Goal: Information Seeking & Learning: Learn about a topic

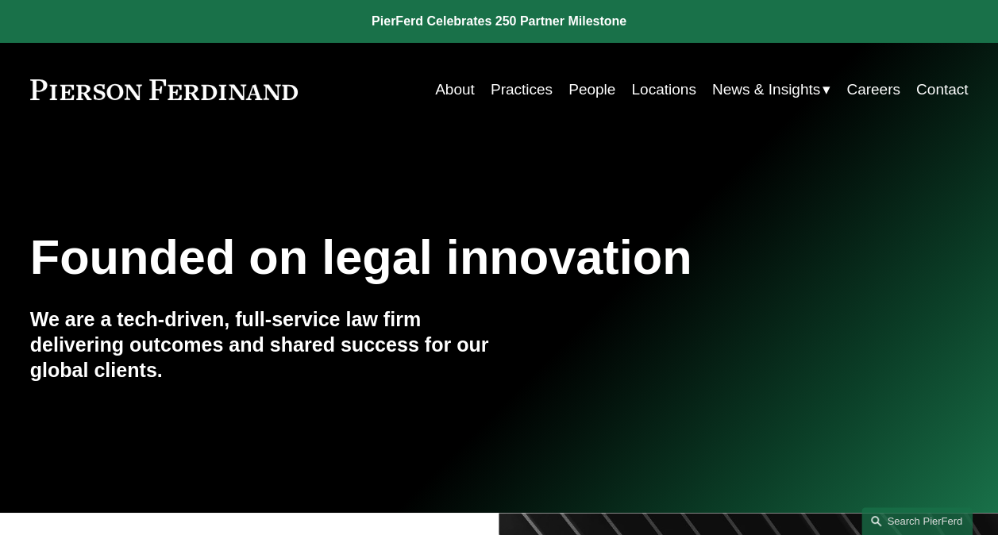
click at [586, 92] on link "People" at bounding box center [591, 90] width 47 height 30
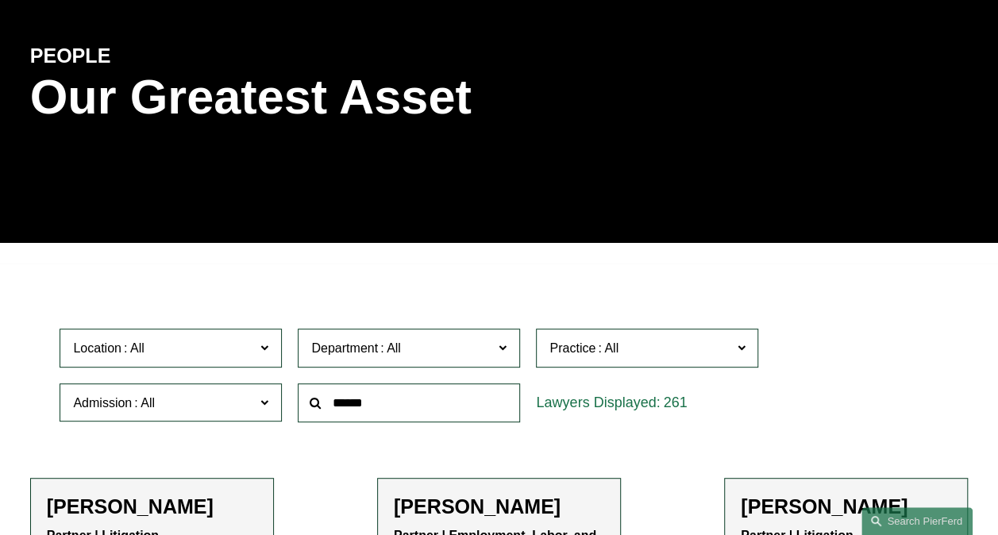
scroll to position [397, 0]
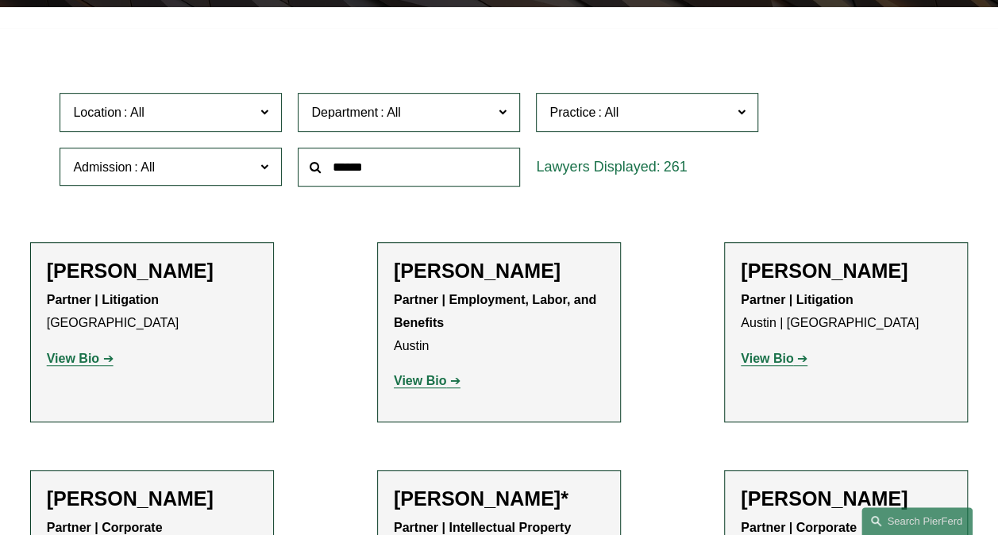
click at [265, 167] on span at bounding box center [264, 166] width 8 height 21
click at [0, 0] on link "Minnesota" at bounding box center [0, 0] width 0 height 0
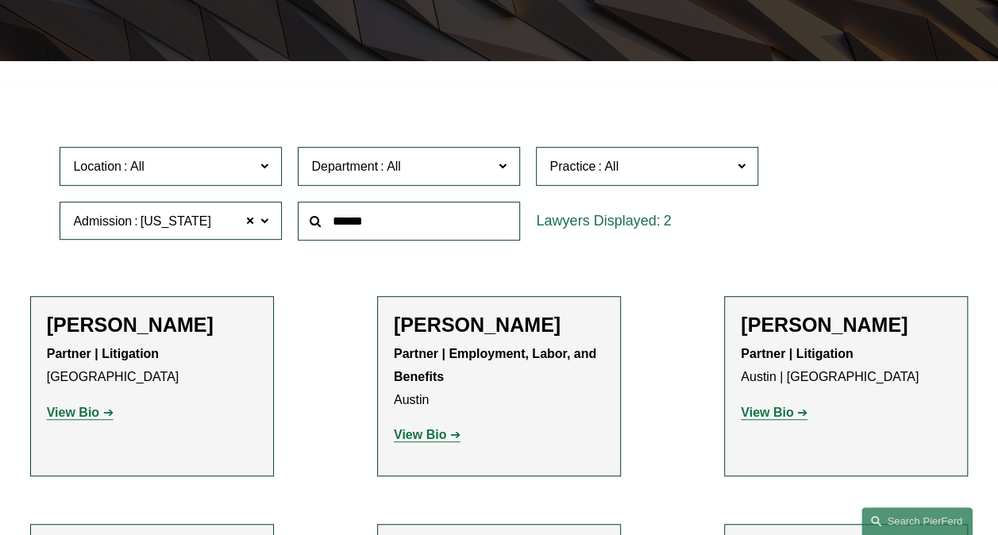
scroll to position [240, 0]
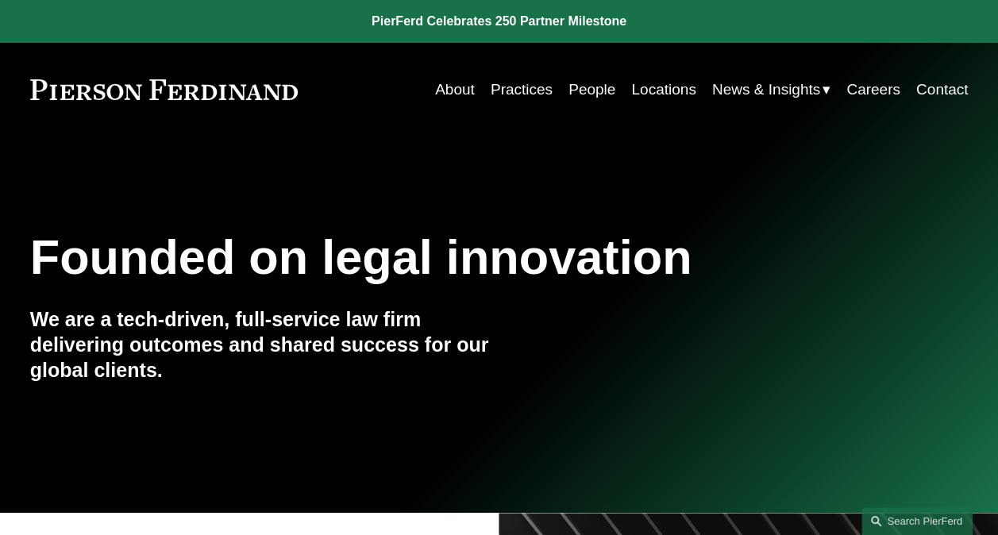
click at [504, 86] on link "Practices" at bounding box center [522, 90] width 62 height 30
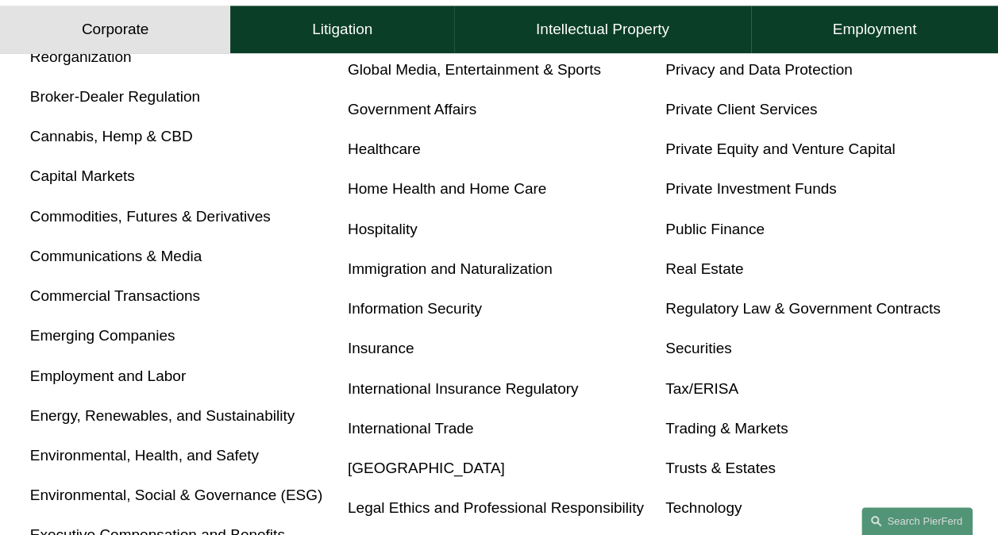
scroll to position [714, 0]
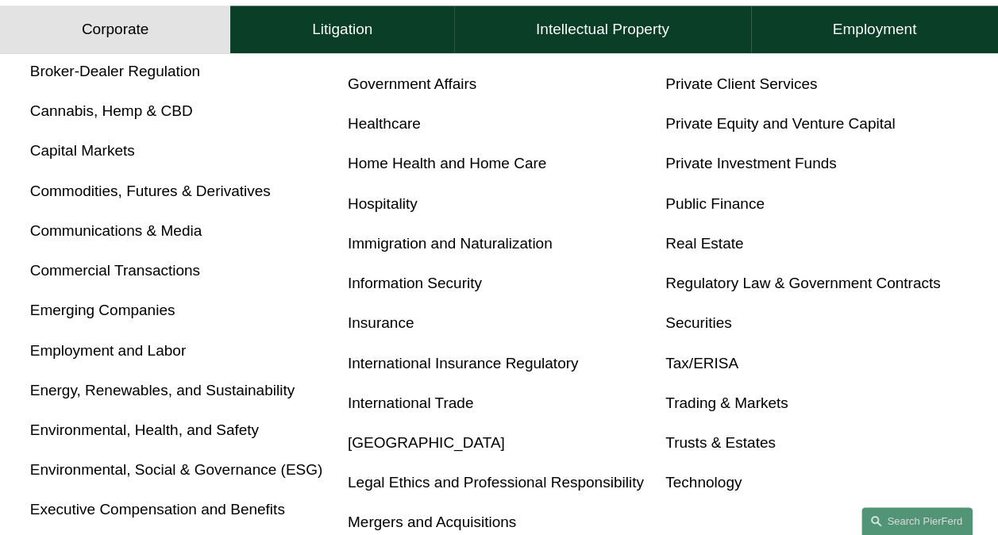
click at [710, 243] on link "Real Estate" at bounding box center [704, 243] width 78 height 17
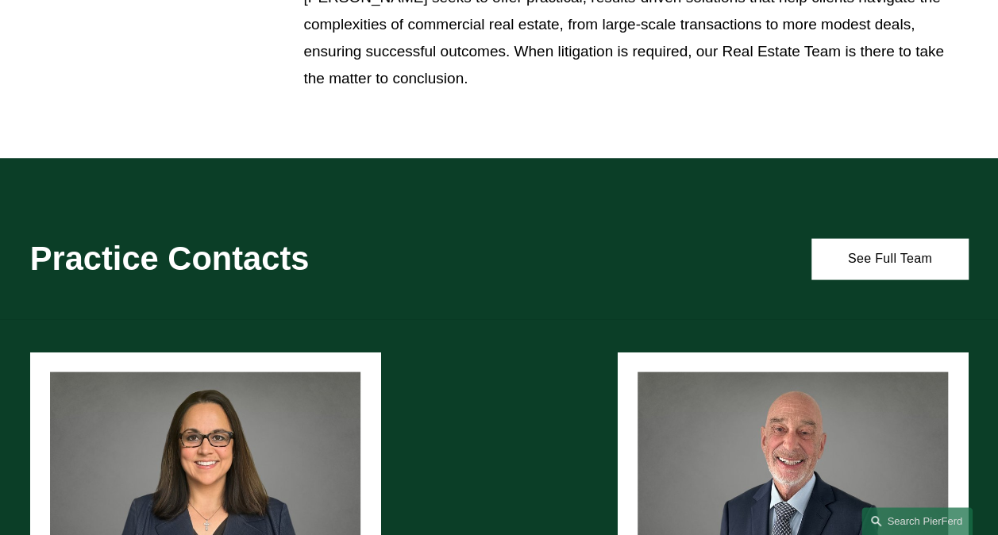
scroll to position [1508, 0]
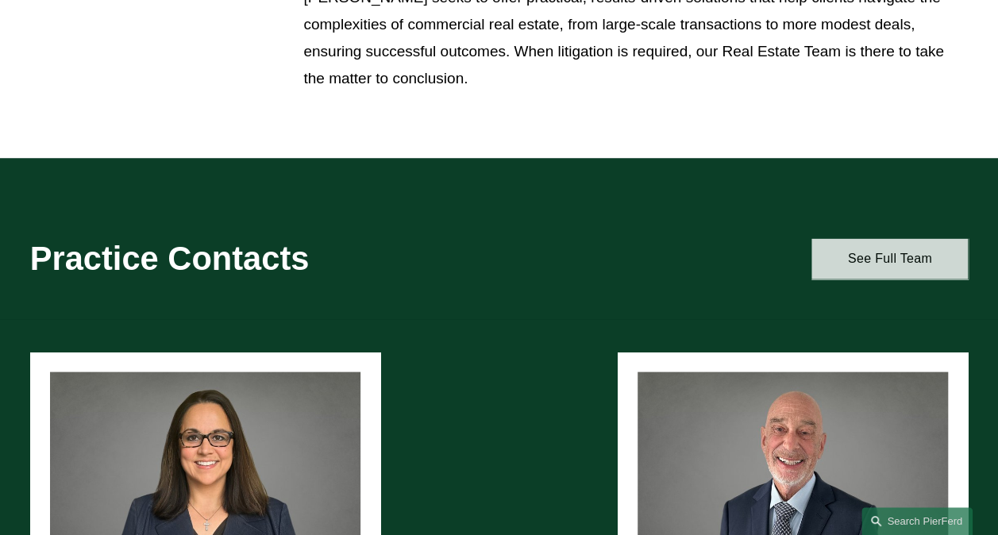
click at [910, 267] on link "See Full Team" at bounding box center [889, 259] width 156 height 40
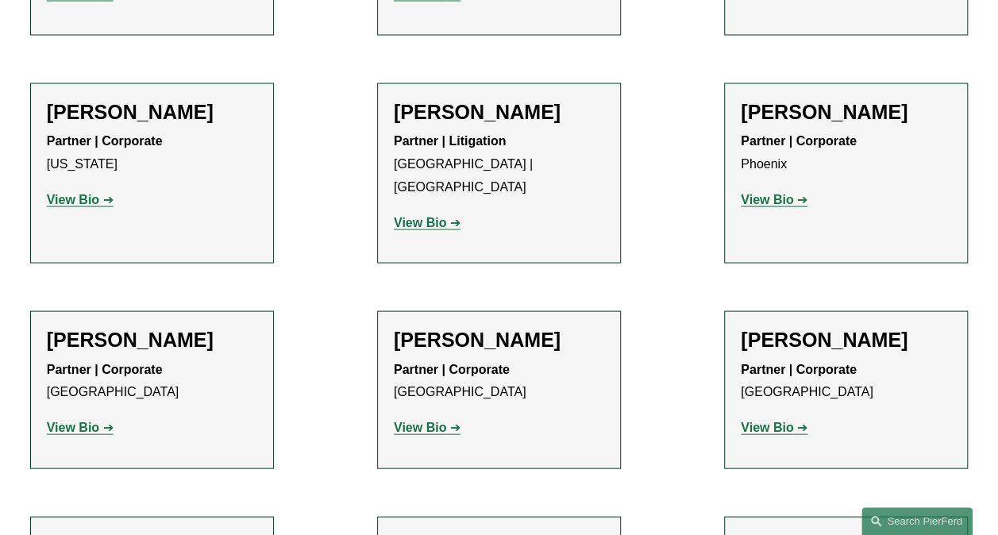
scroll to position [1508, 0]
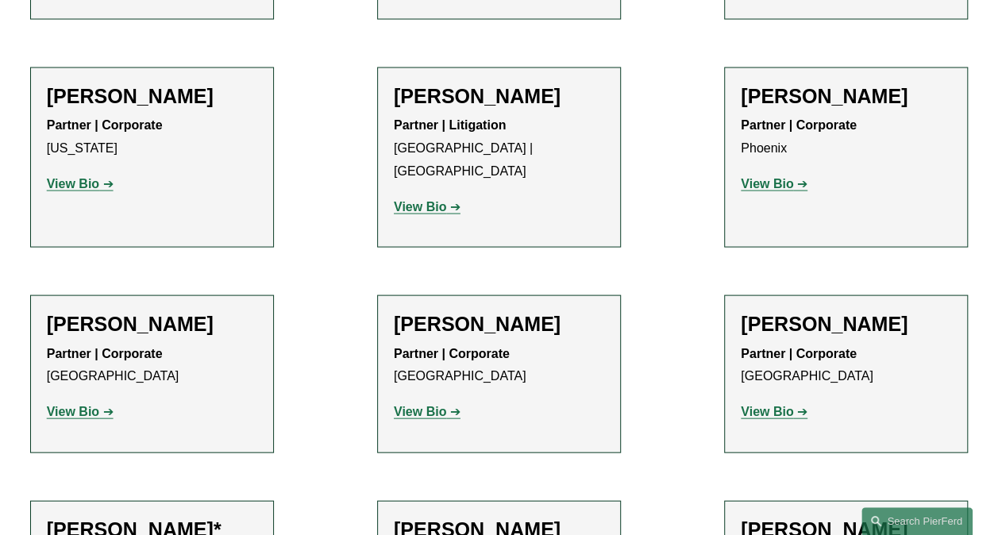
click at [416, 405] on strong "View Bio" at bounding box center [420, 411] width 52 height 13
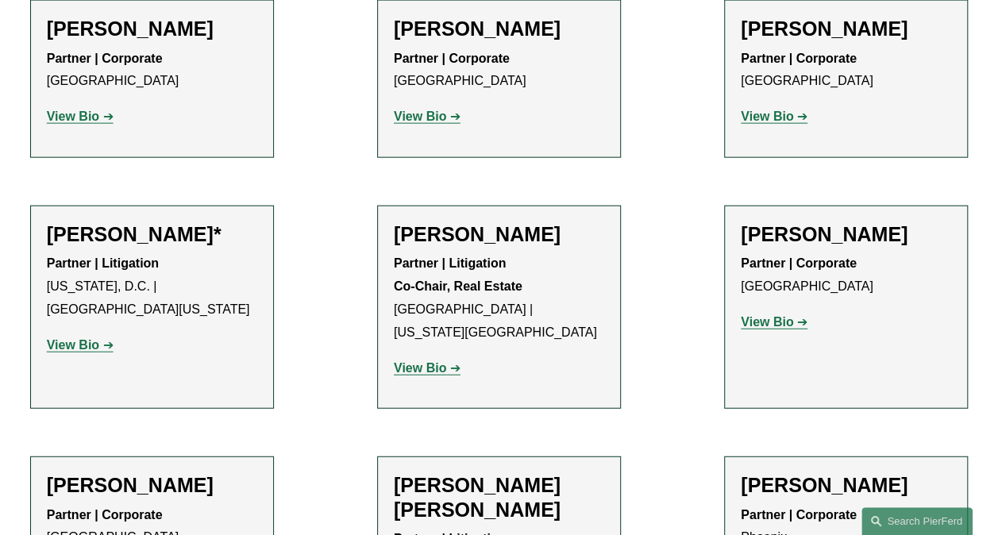
scroll to position [1826, 0]
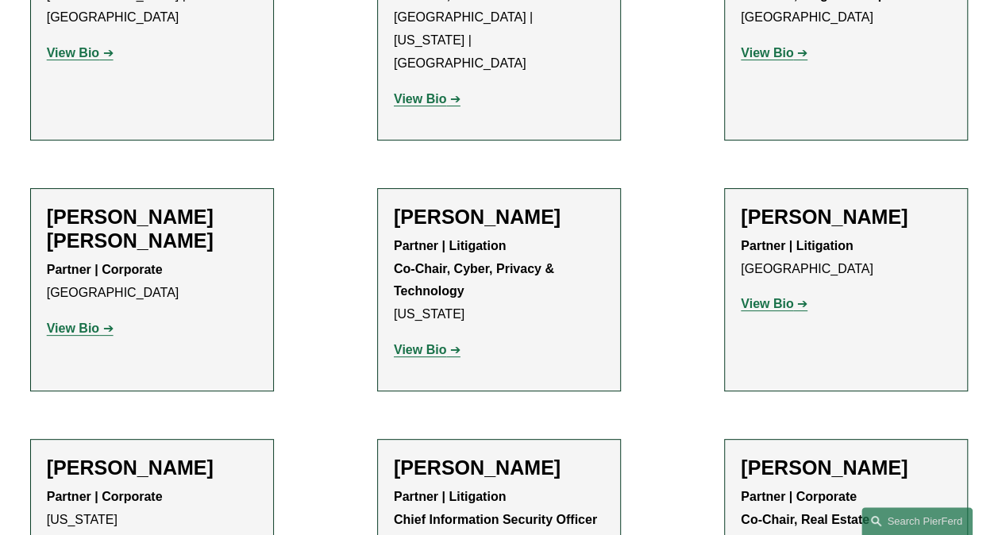
scroll to position [3175, 0]
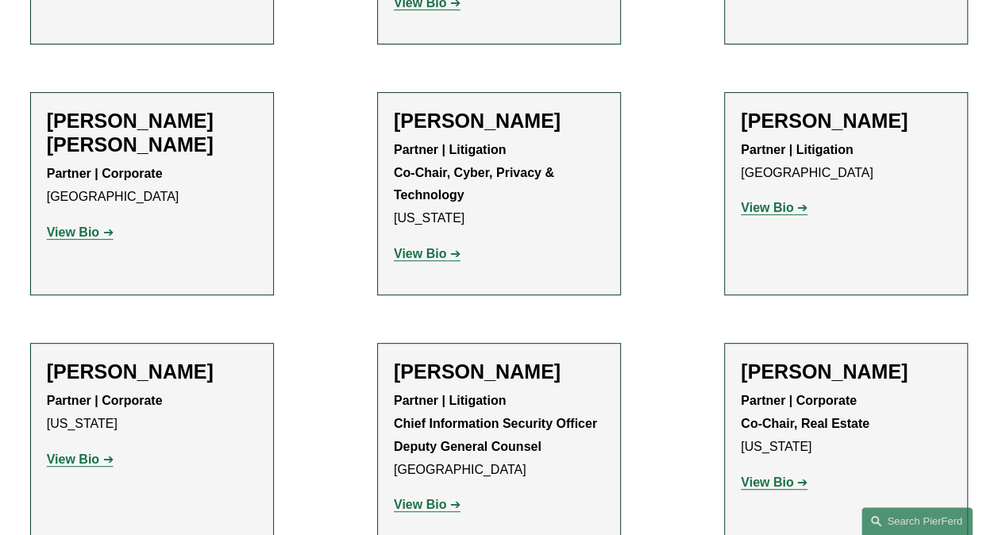
click at [433, 498] on strong "View Bio" at bounding box center [420, 504] width 52 height 13
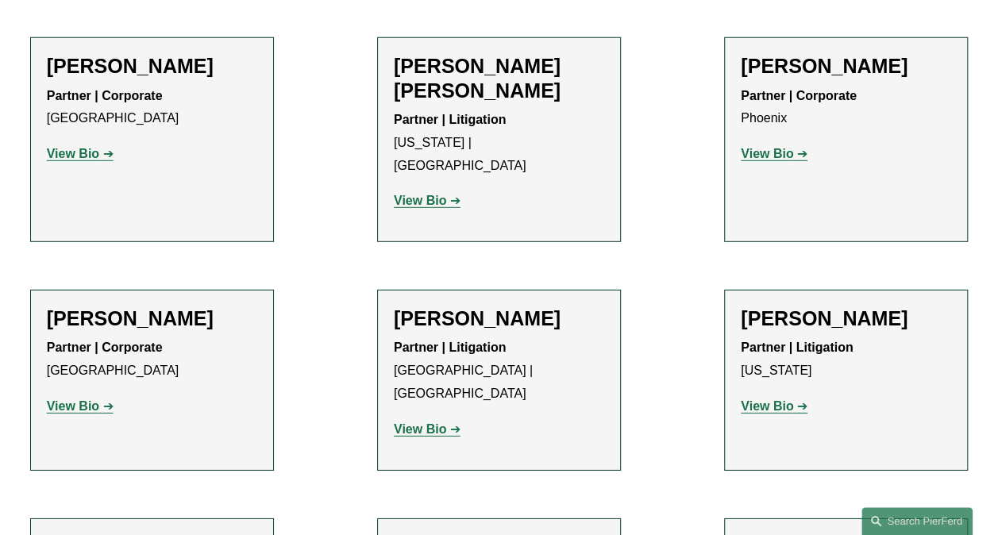
scroll to position [2223, 0]
click at [69, 399] on strong "View Bio" at bounding box center [73, 405] width 52 height 13
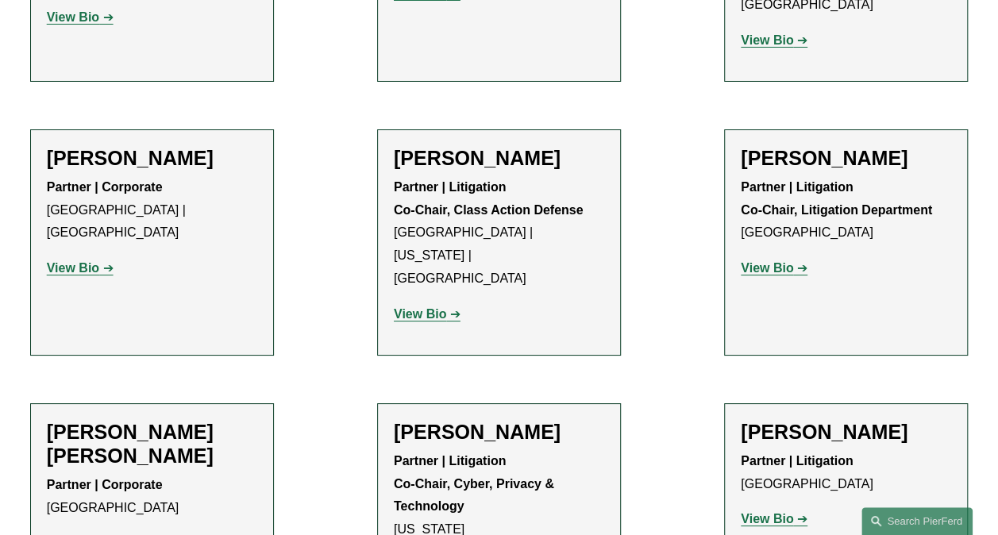
scroll to position [3175, 0]
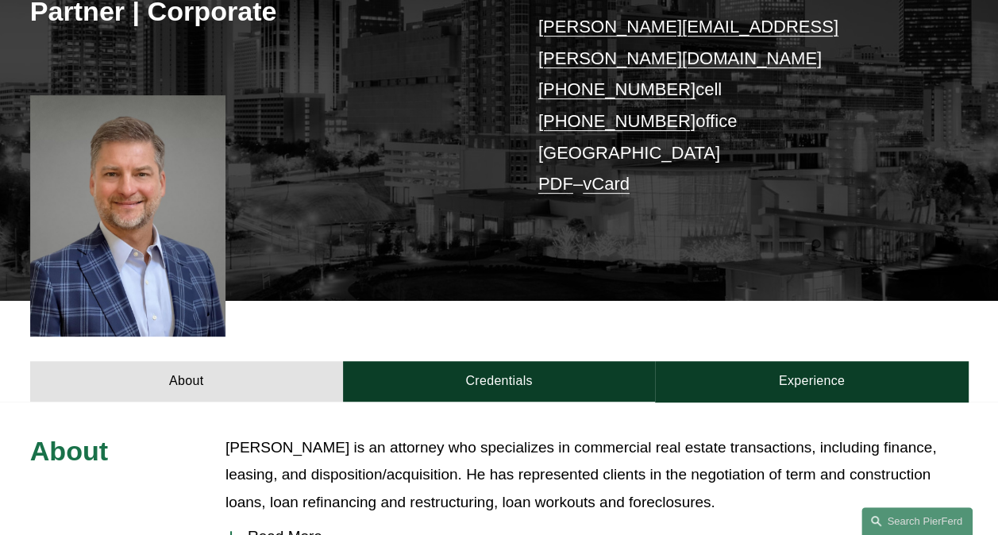
scroll to position [318, 0]
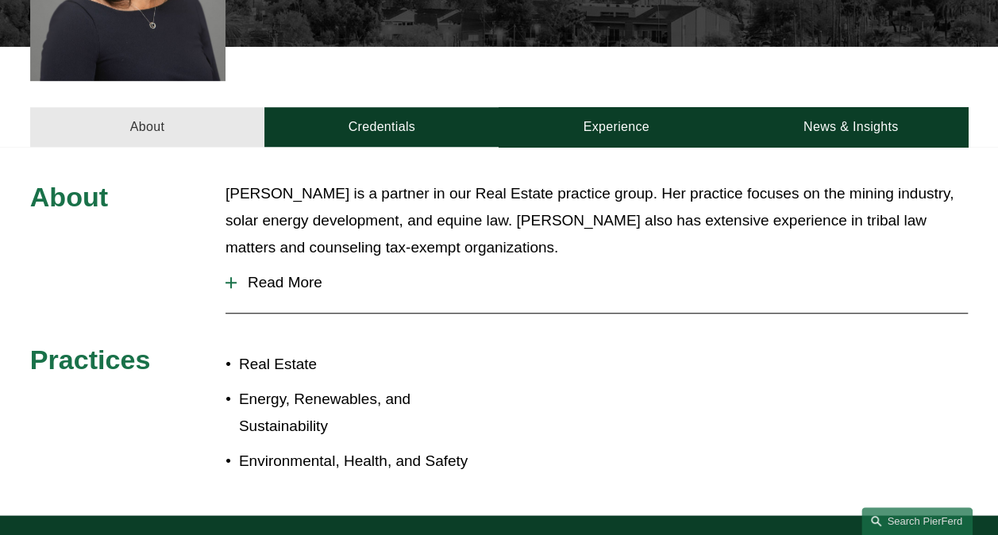
scroll to position [556, 0]
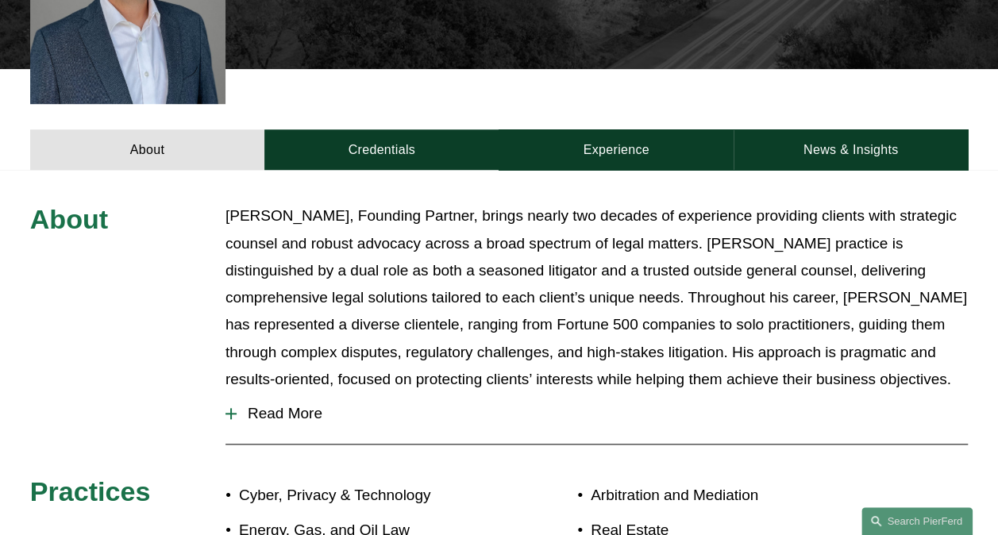
scroll to position [635, 0]
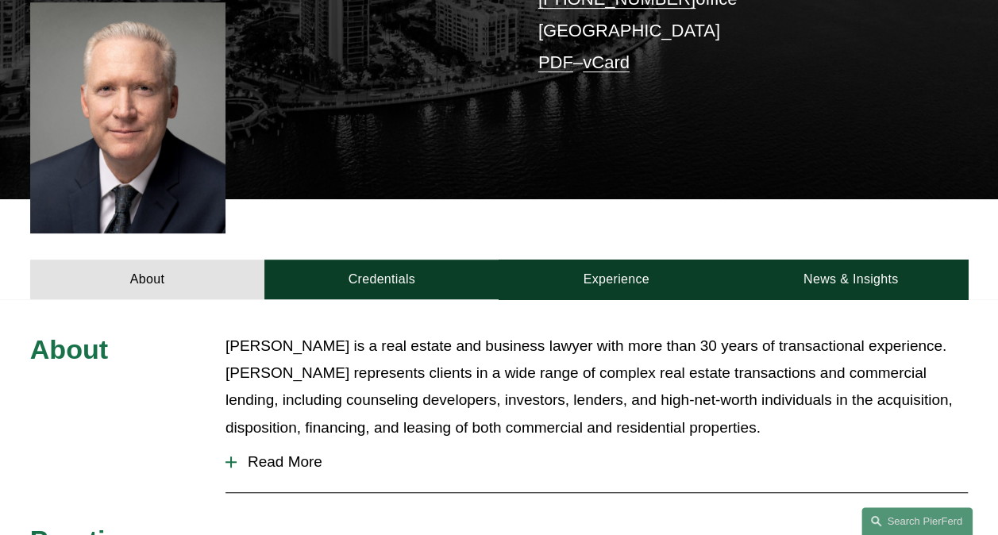
scroll to position [397, 0]
